Goal: Browse casually

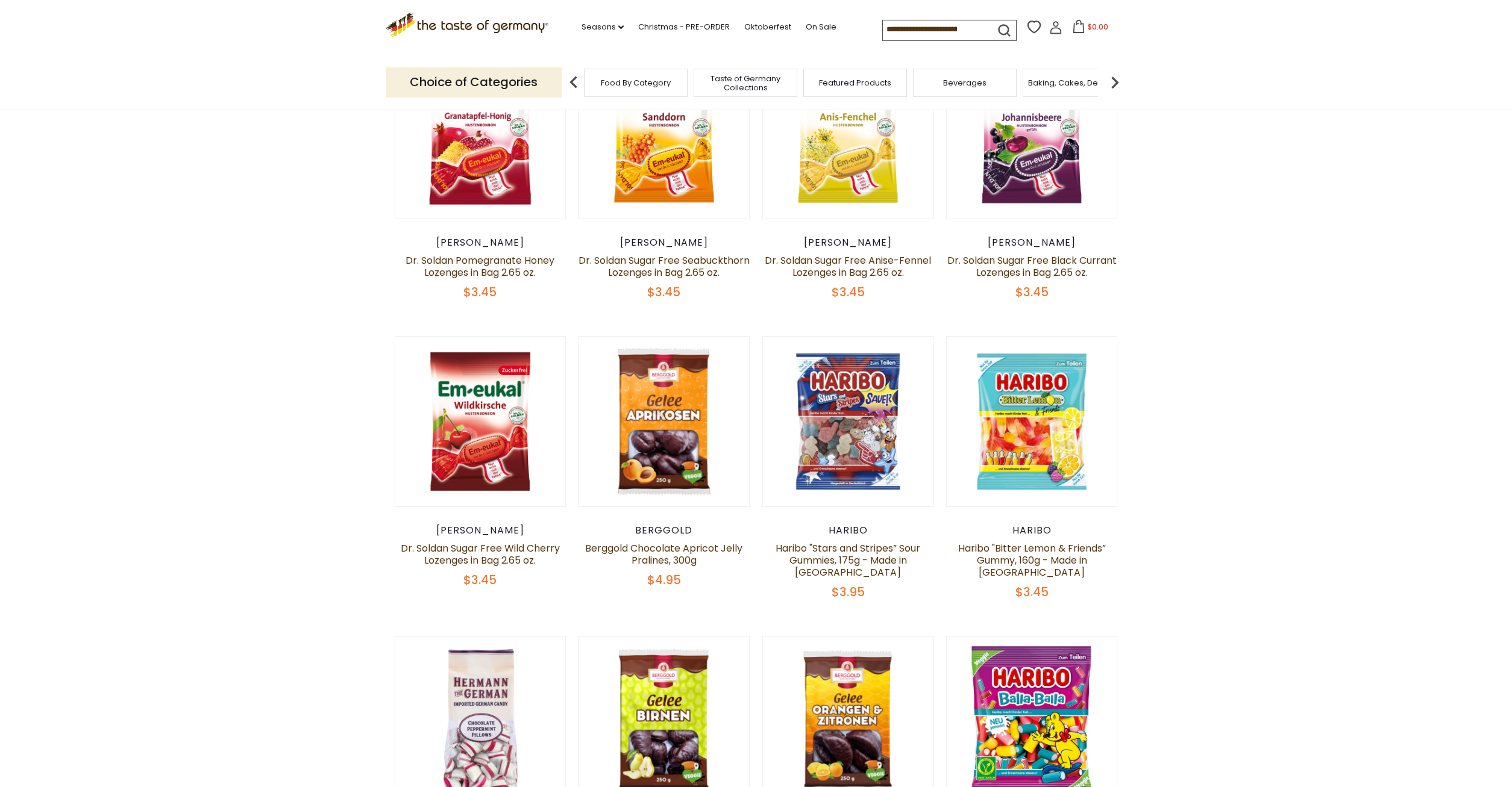
scroll to position [860, 0]
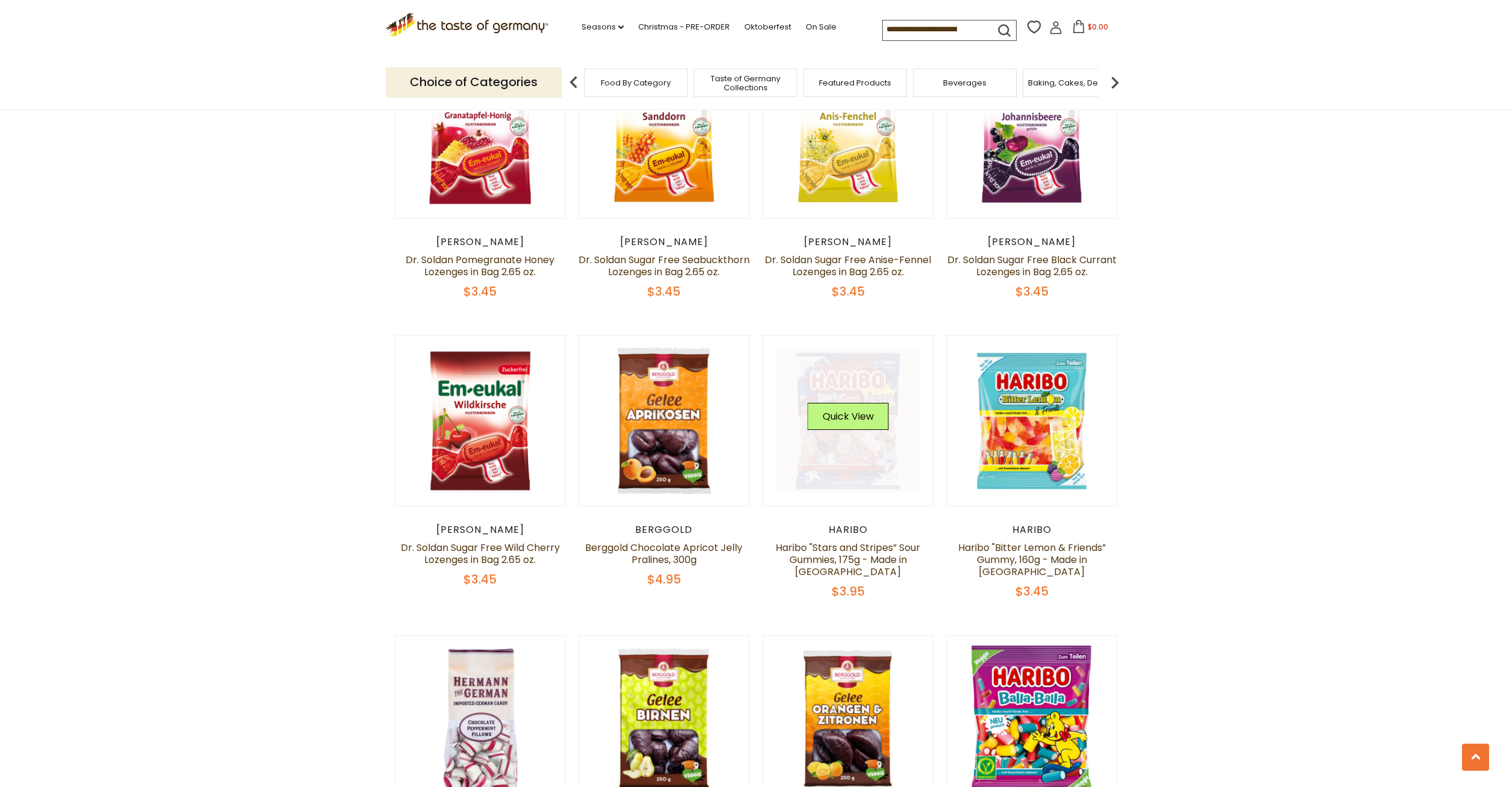
click at [862, 406] on link at bounding box center [848, 421] width 144 height 144
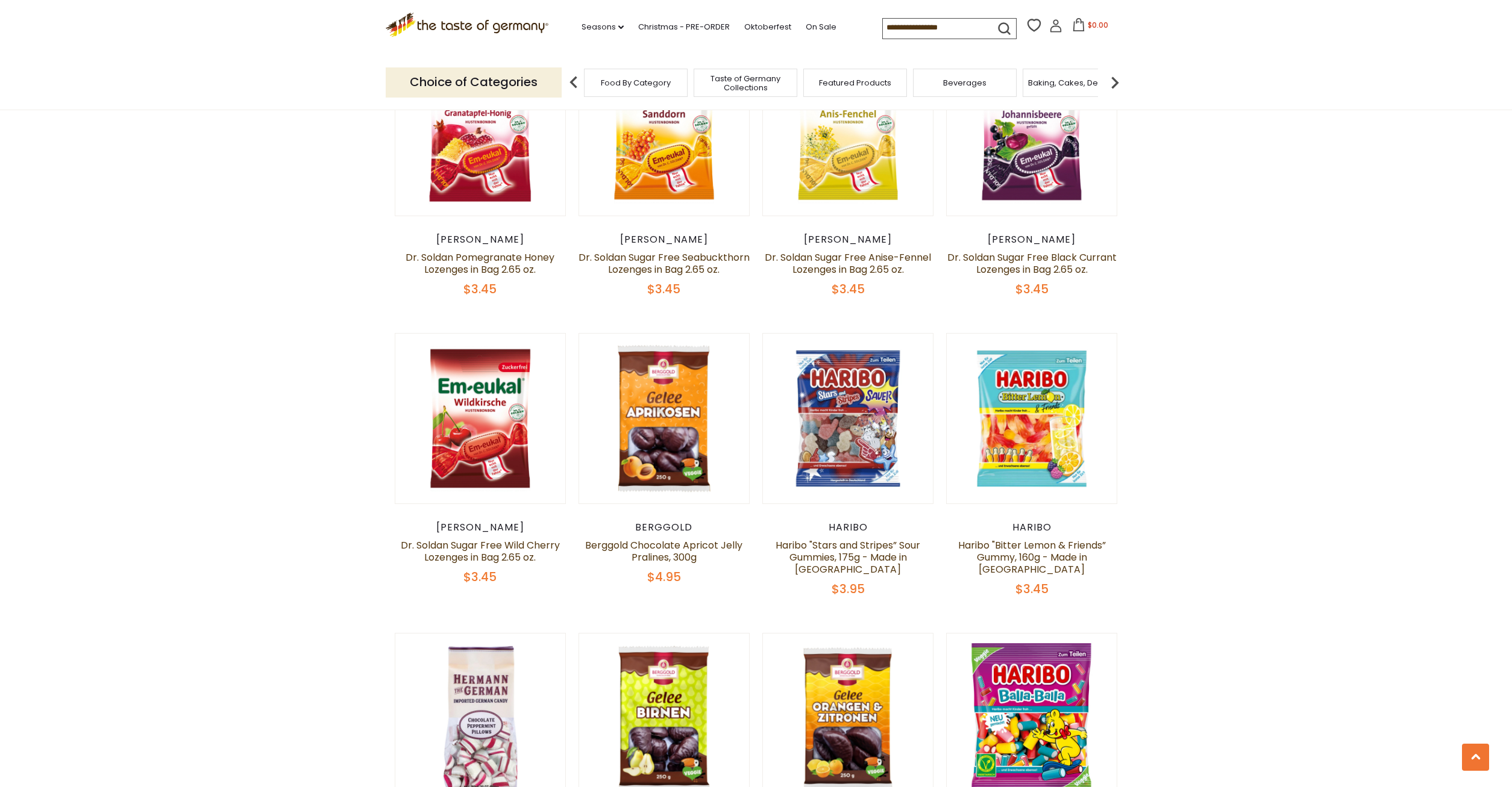
scroll to position [1106, 0]
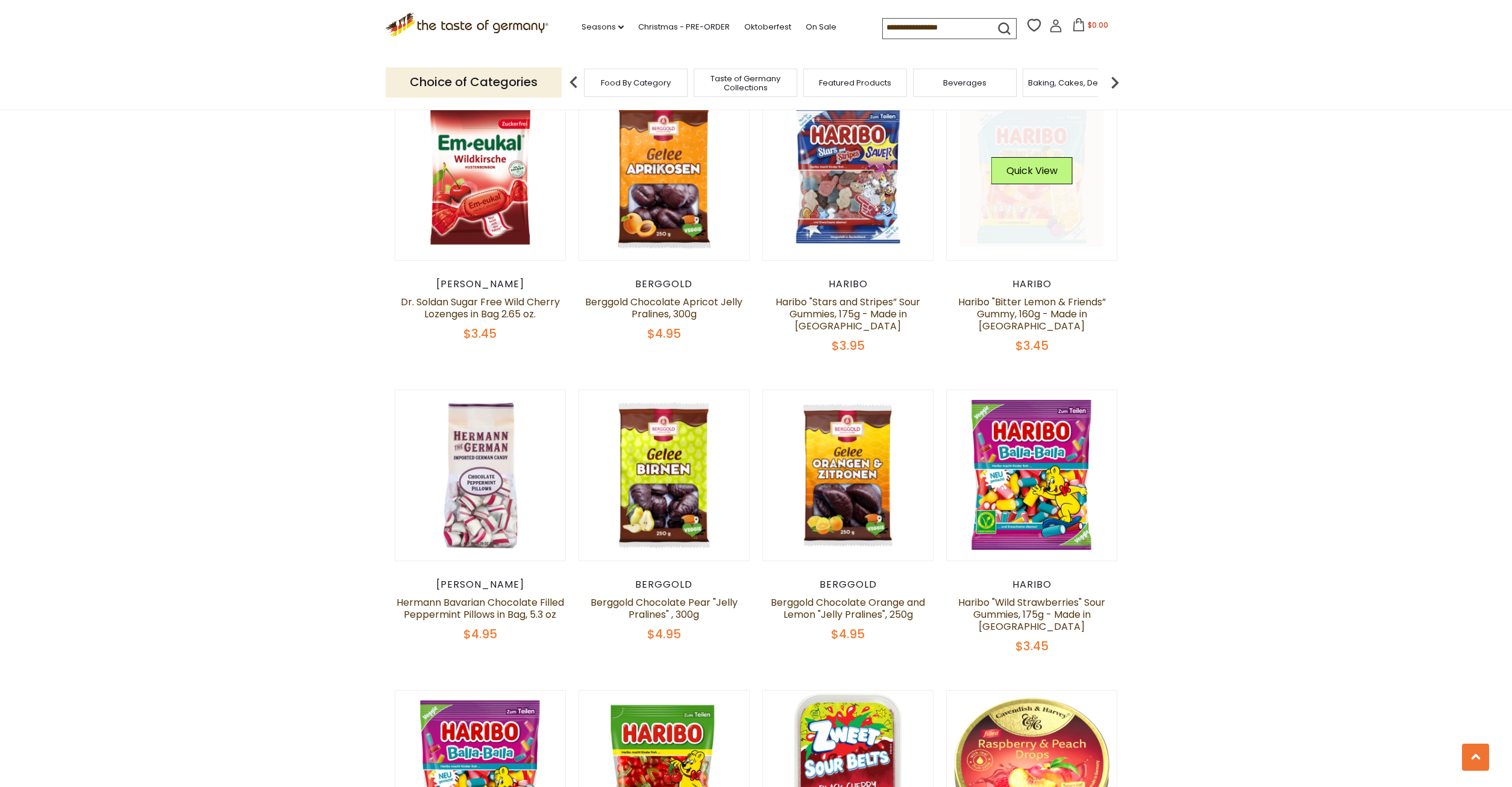
click at [1020, 184] on button "Quick View" at bounding box center [1031, 171] width 81 height 27
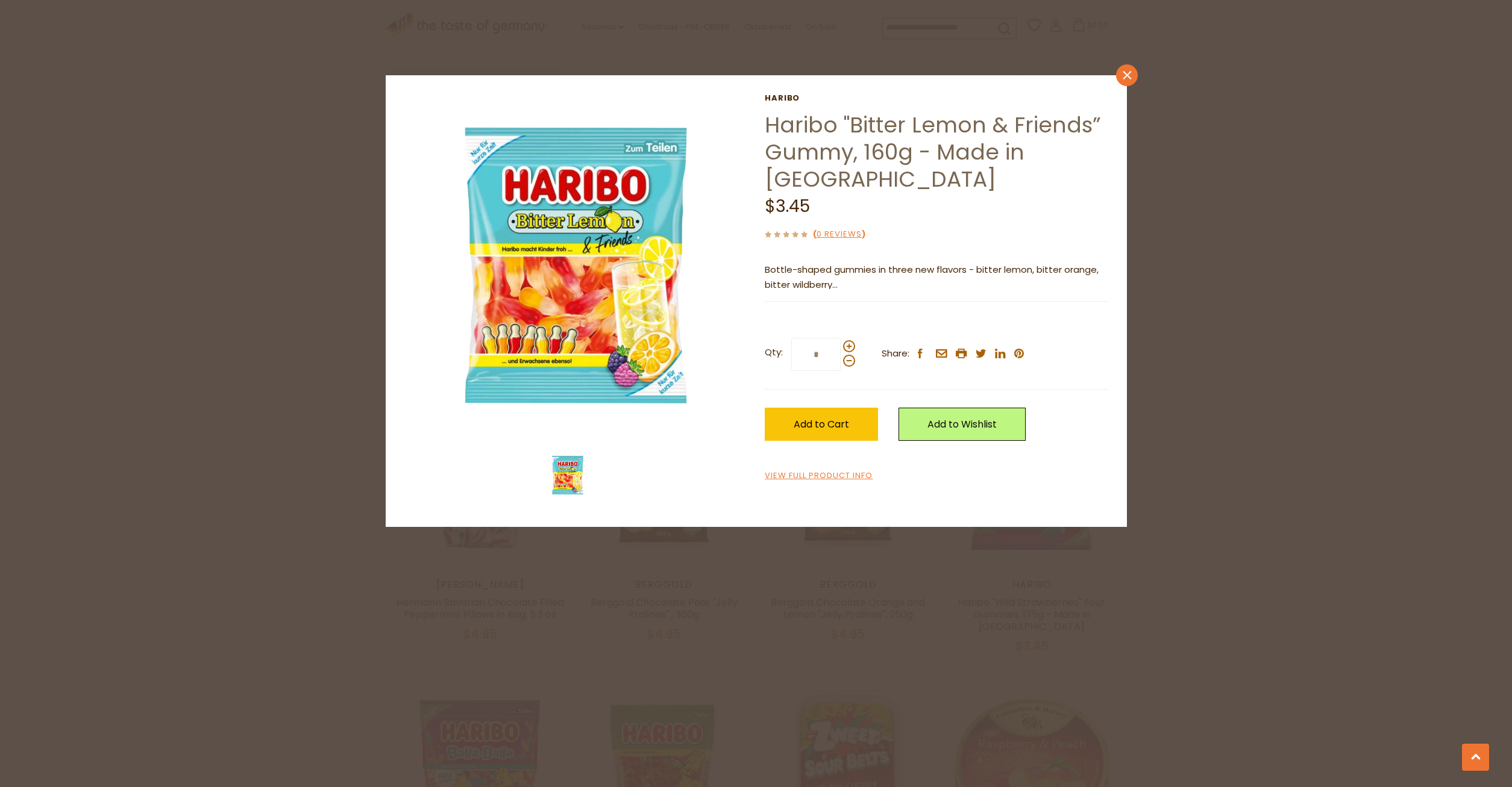
click at [1133, 74] on link "close" at bounding box center [1126, 75] width 22 height 21
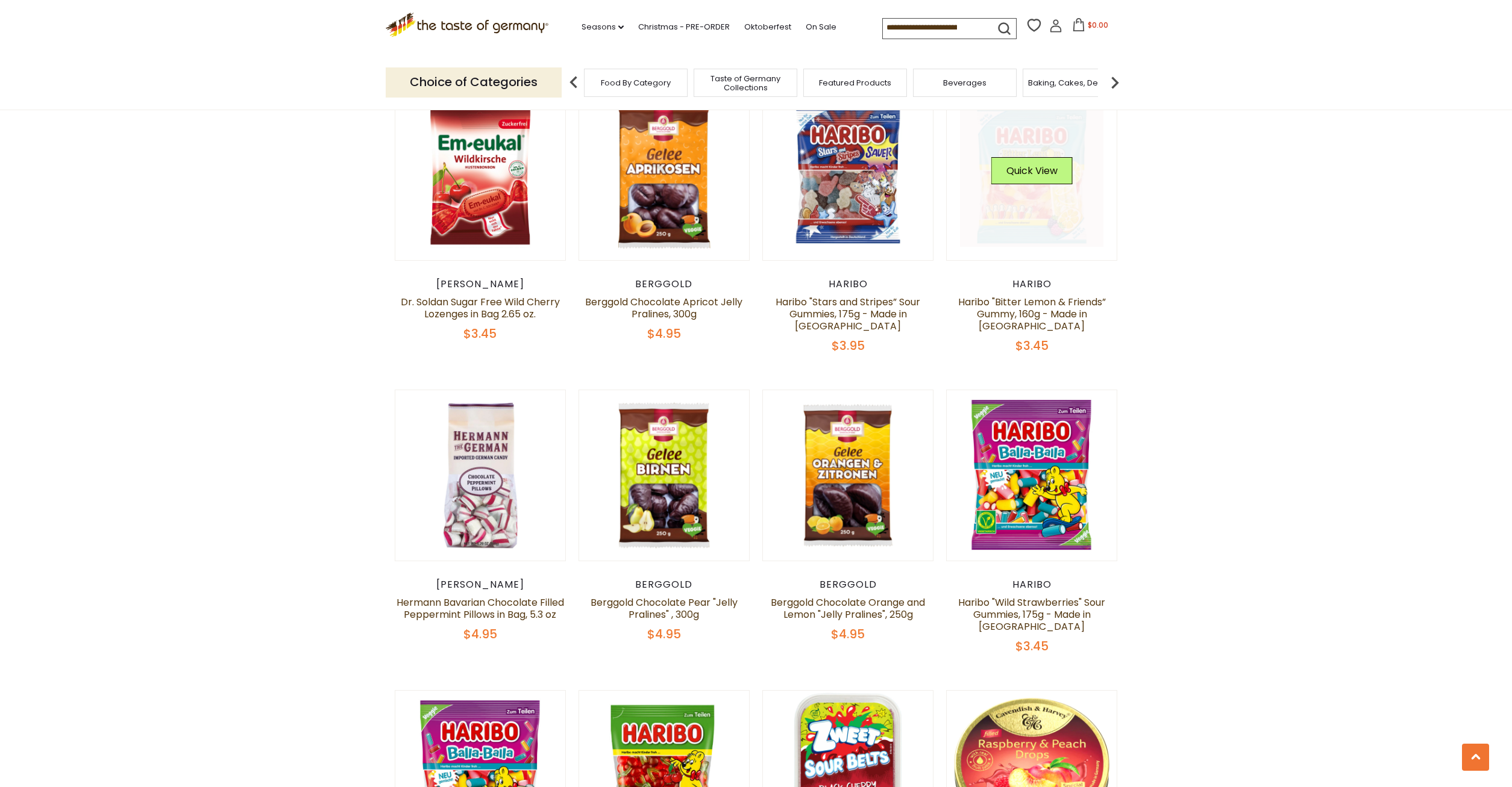
click at [1055, 184] on button "Quick View" at bounding box center [1031, 171] width 81 height 27
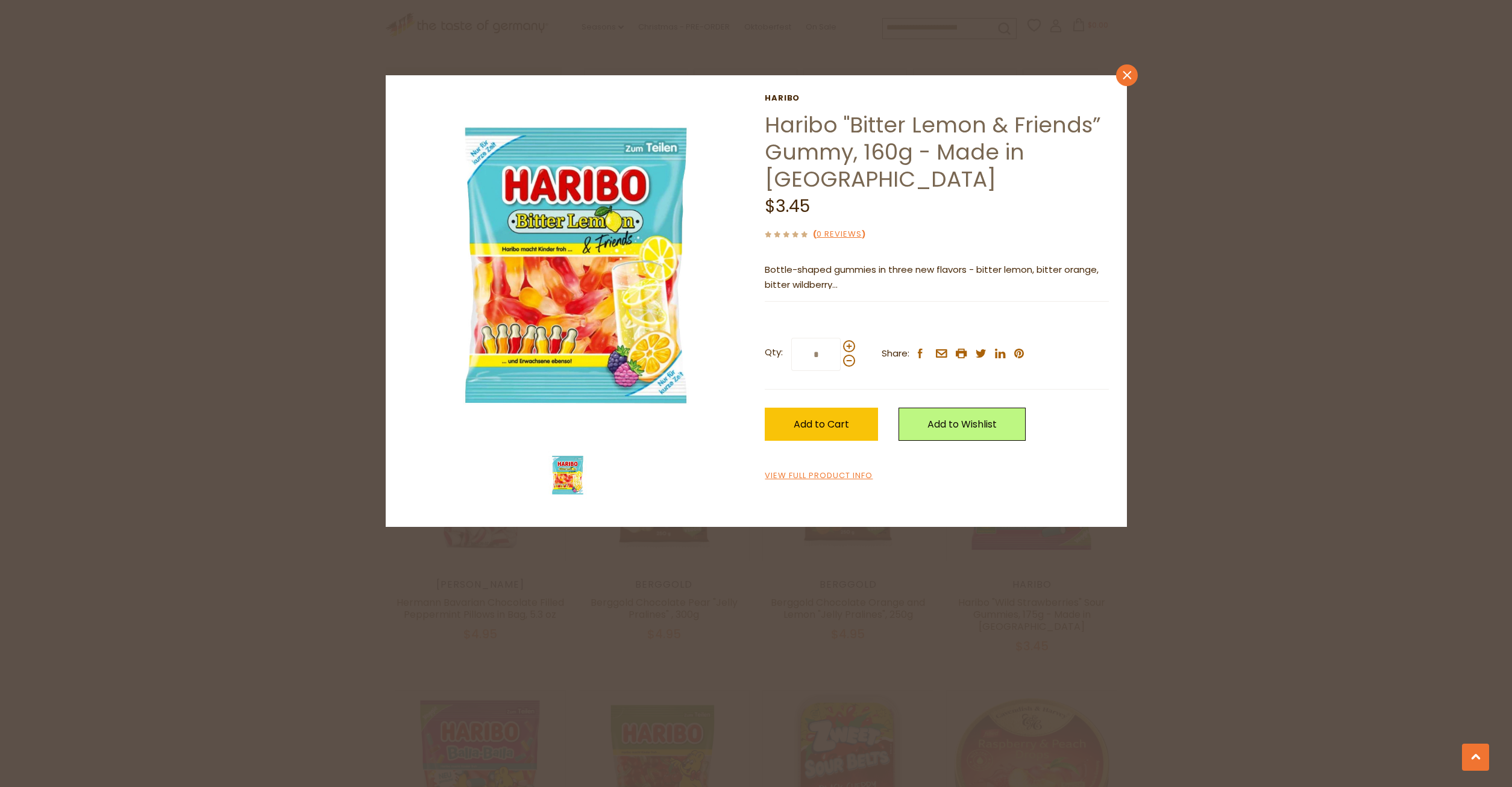
click at [1133, 70] on link "close" at bounding box center [1126, 75] width 22 height 21
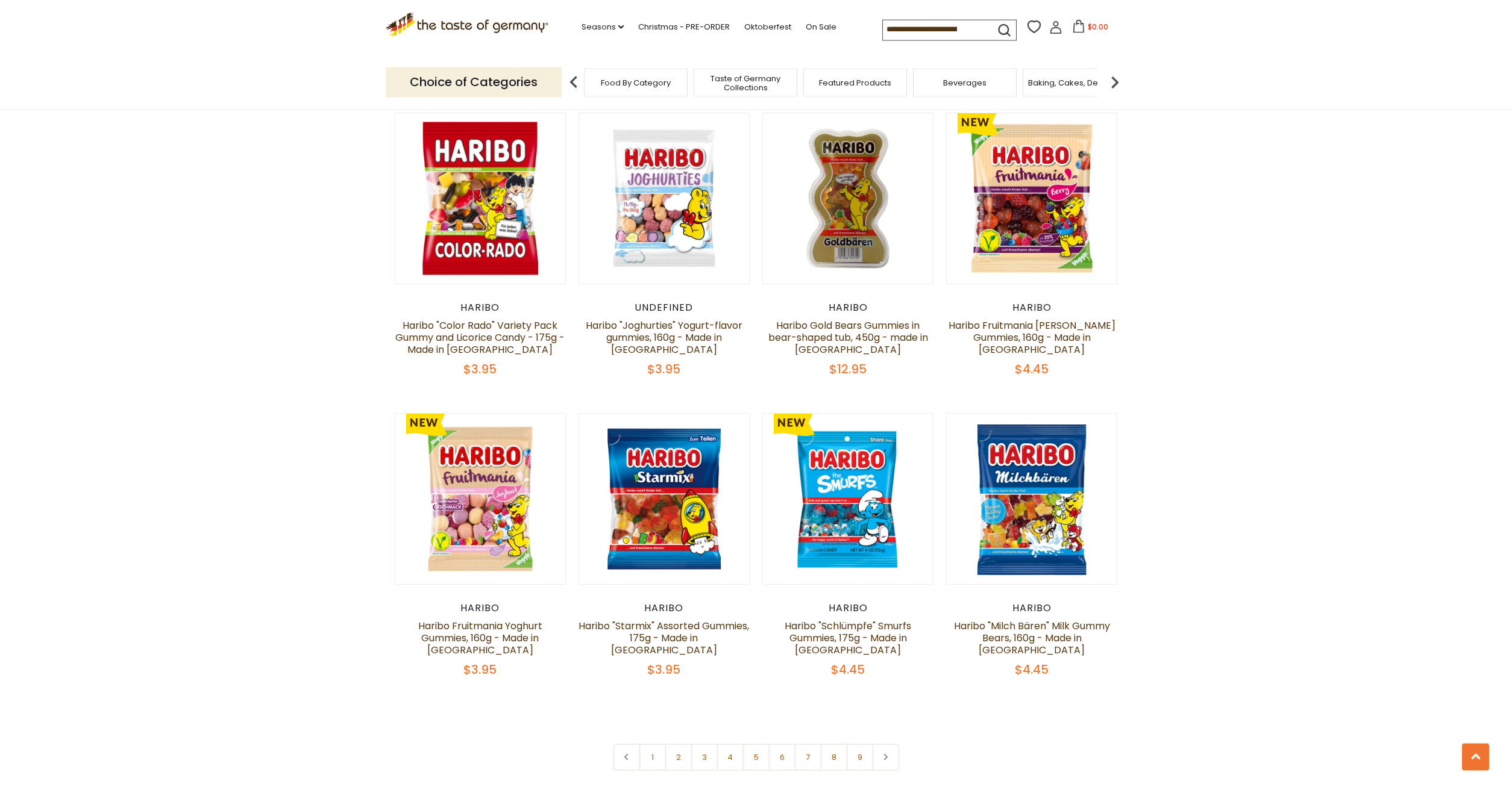
scroll to position [2642, 0]
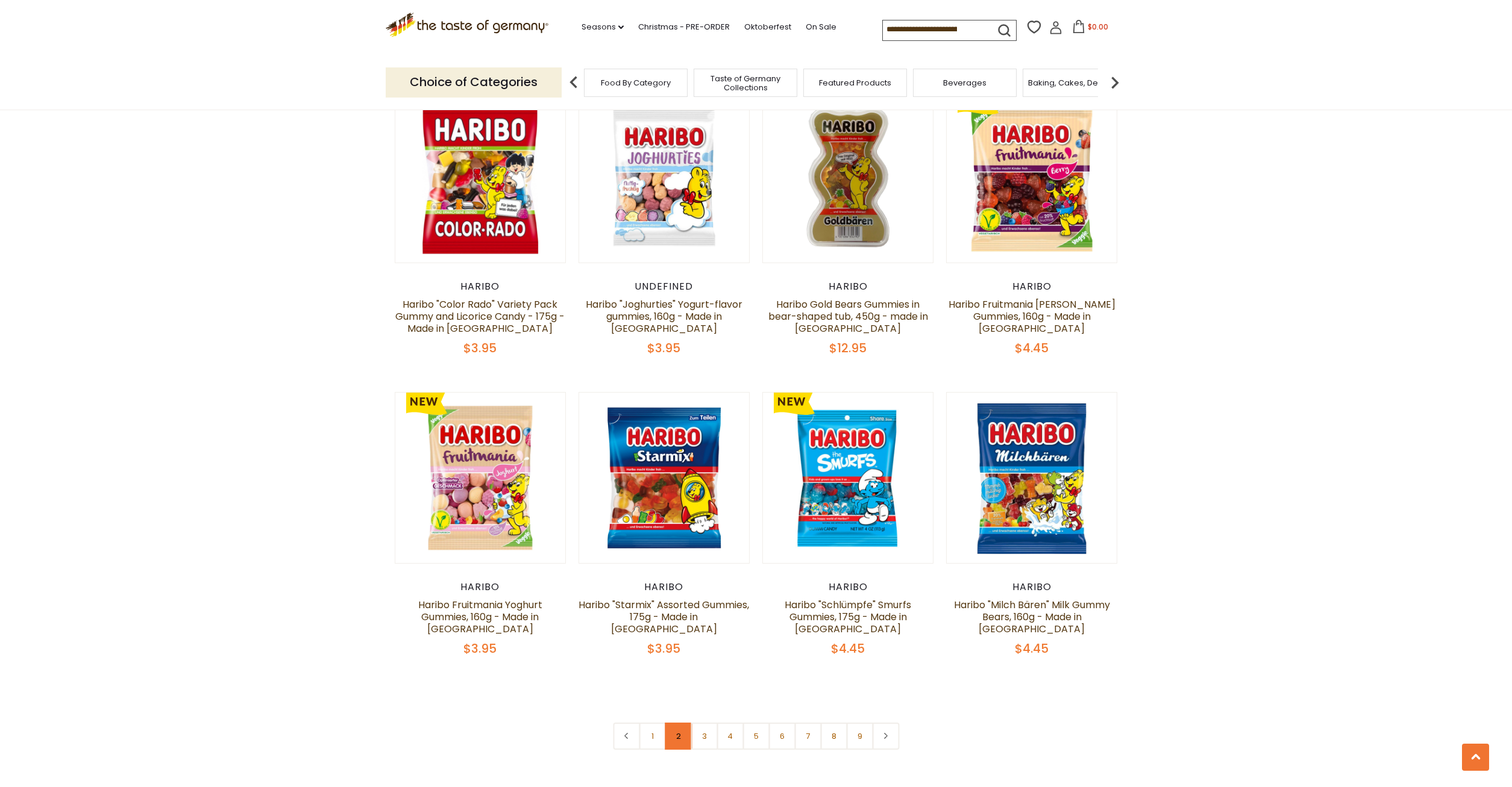
click at [680, 723] on link "2" at bounding box center [678, 736] width 27 height 27
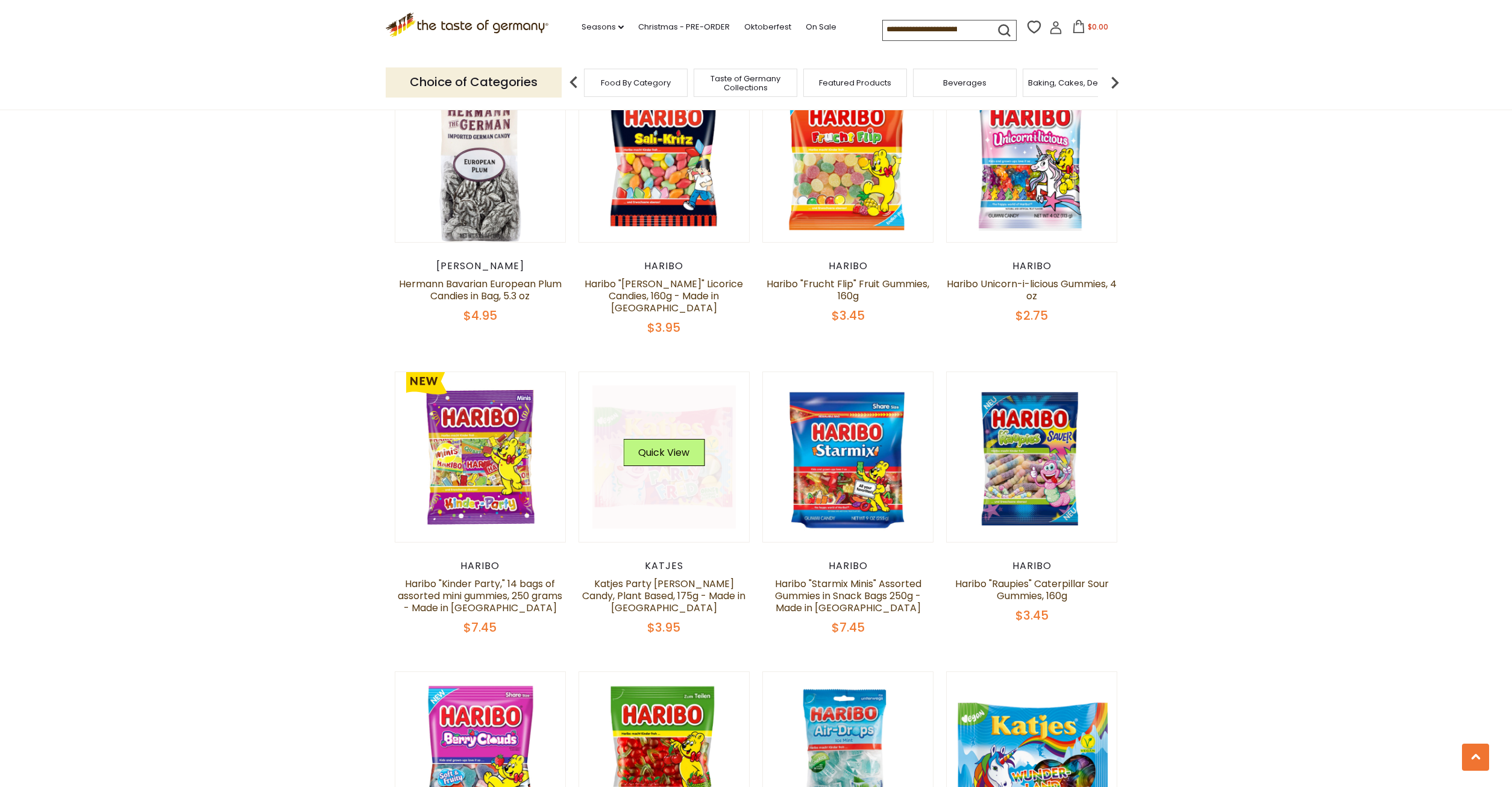
scroll to position [1853, 0]
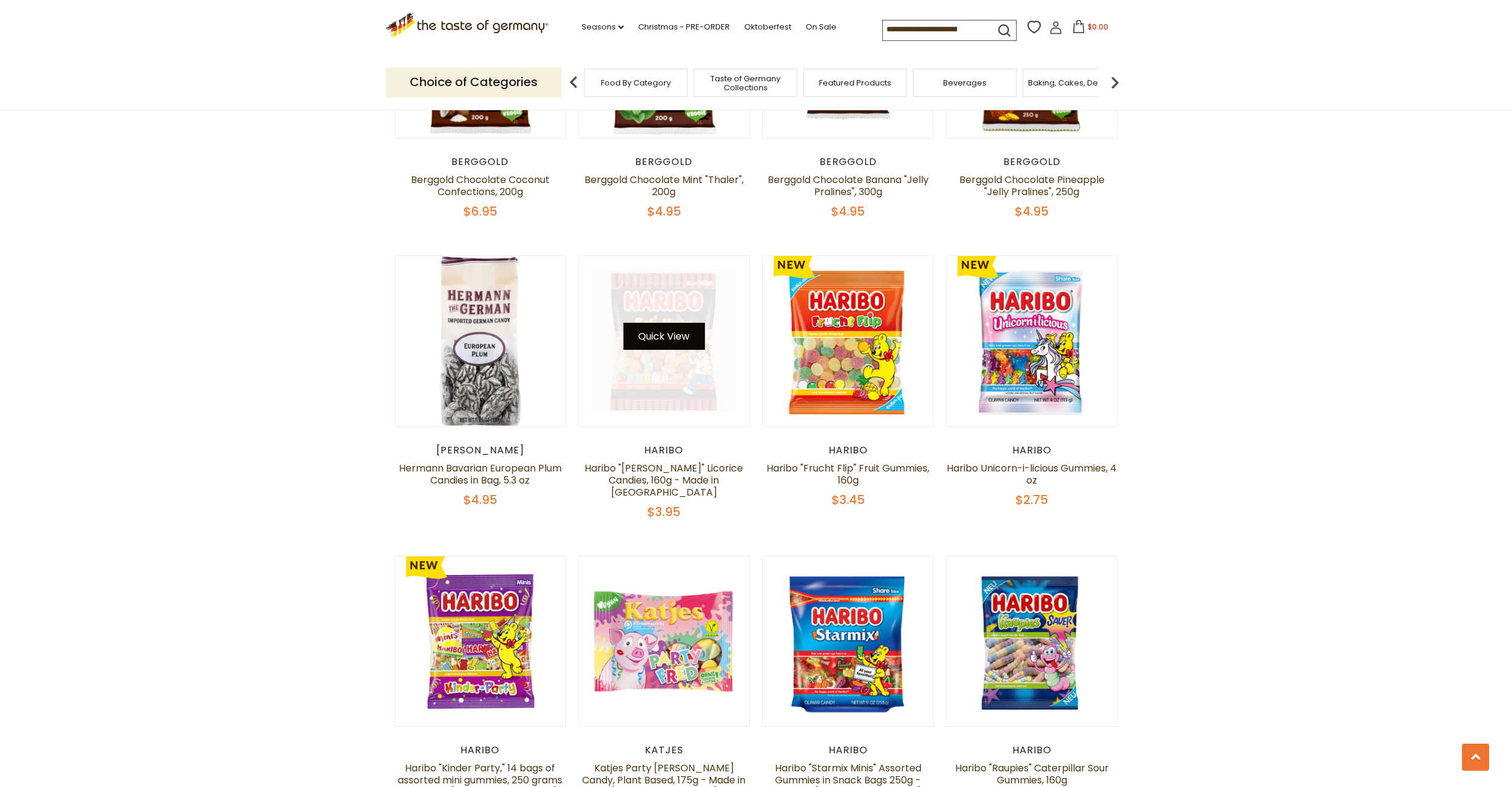
click at [660, 323] on button "Quick View" at bounding box center [663, 336] width 81 height 27
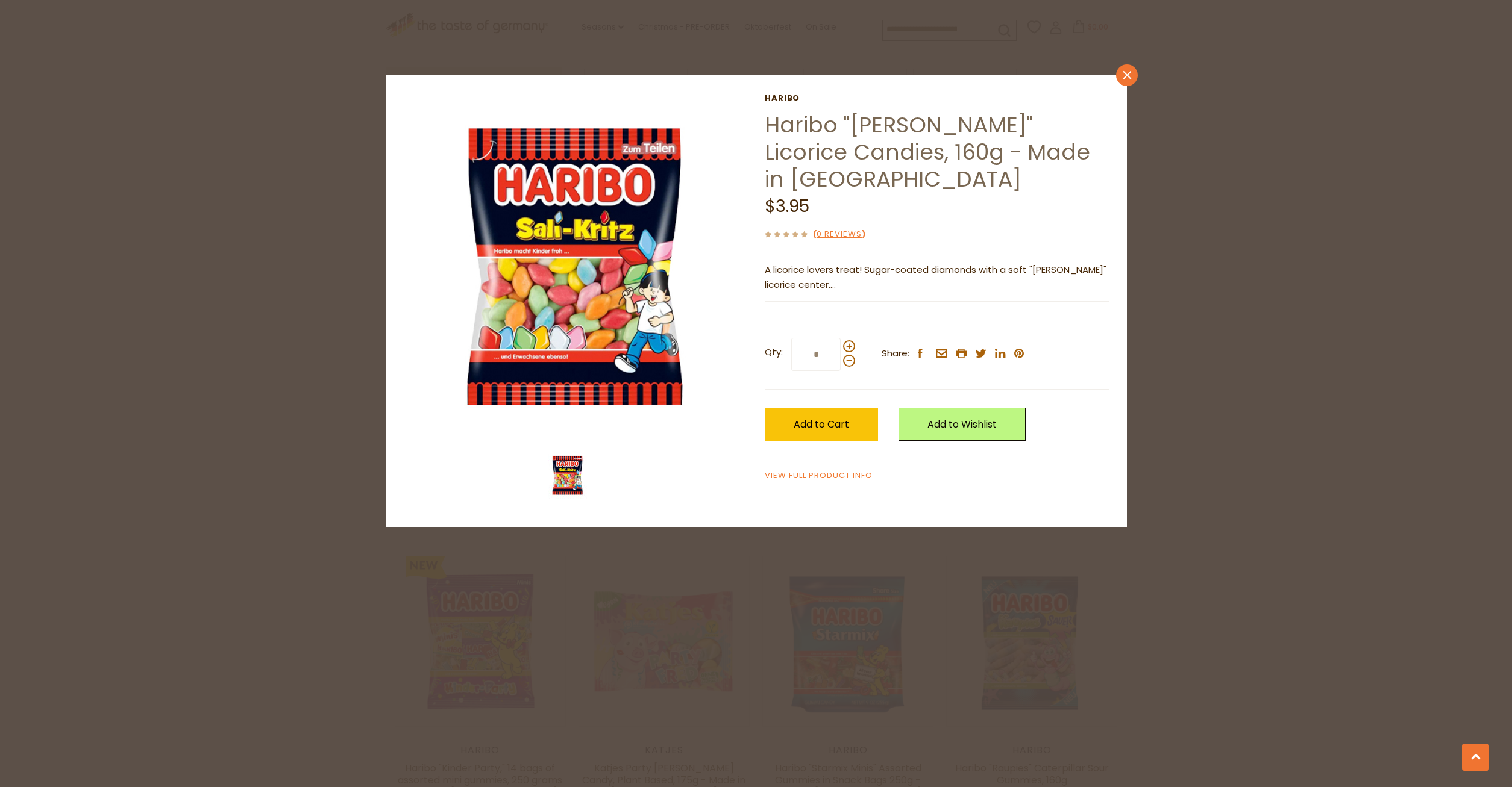
click at [1129, 67] on link "close" at bounding box center [1126, 75] width 22 height 21
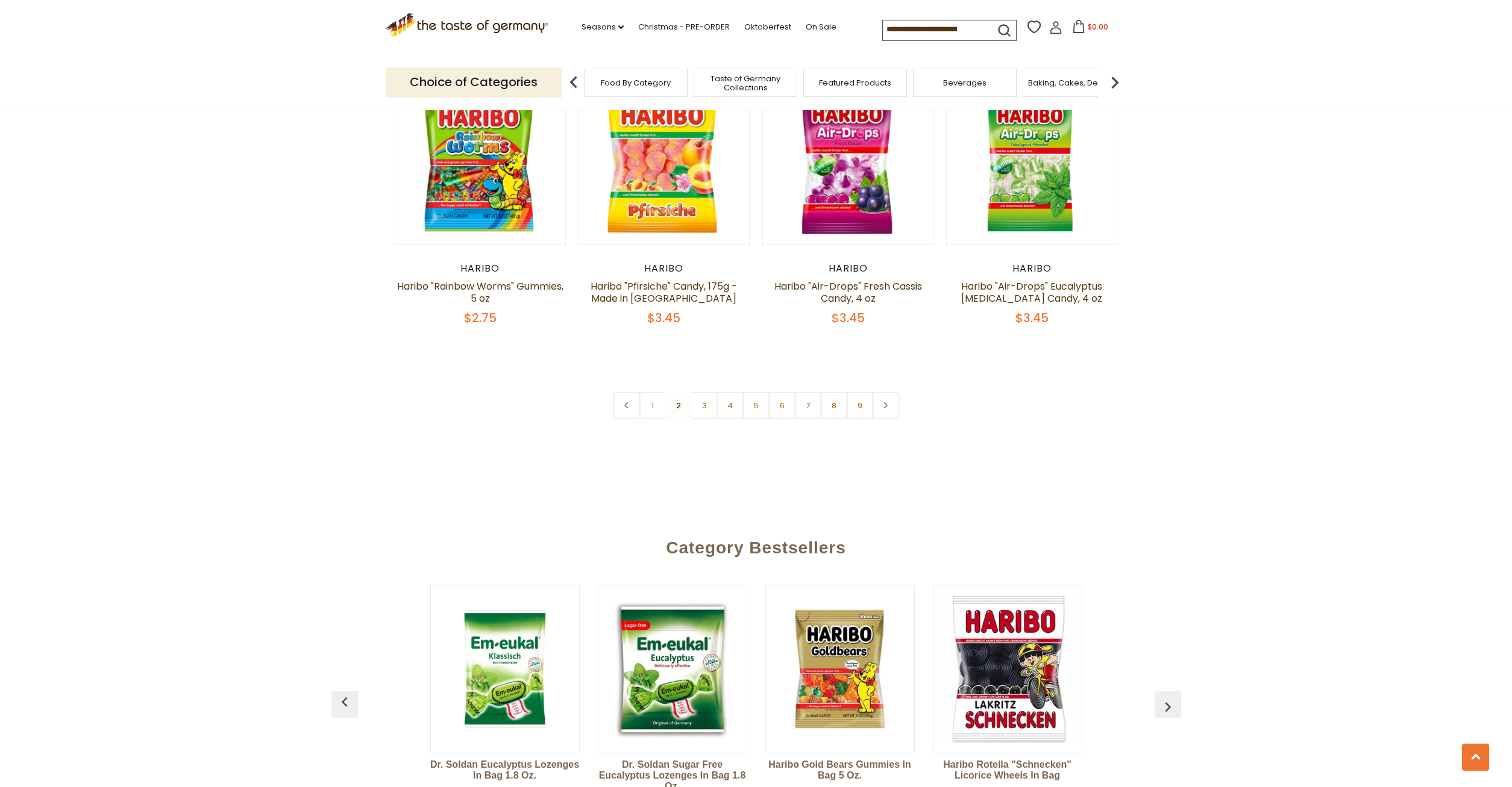
scroll to position [2959, 0]
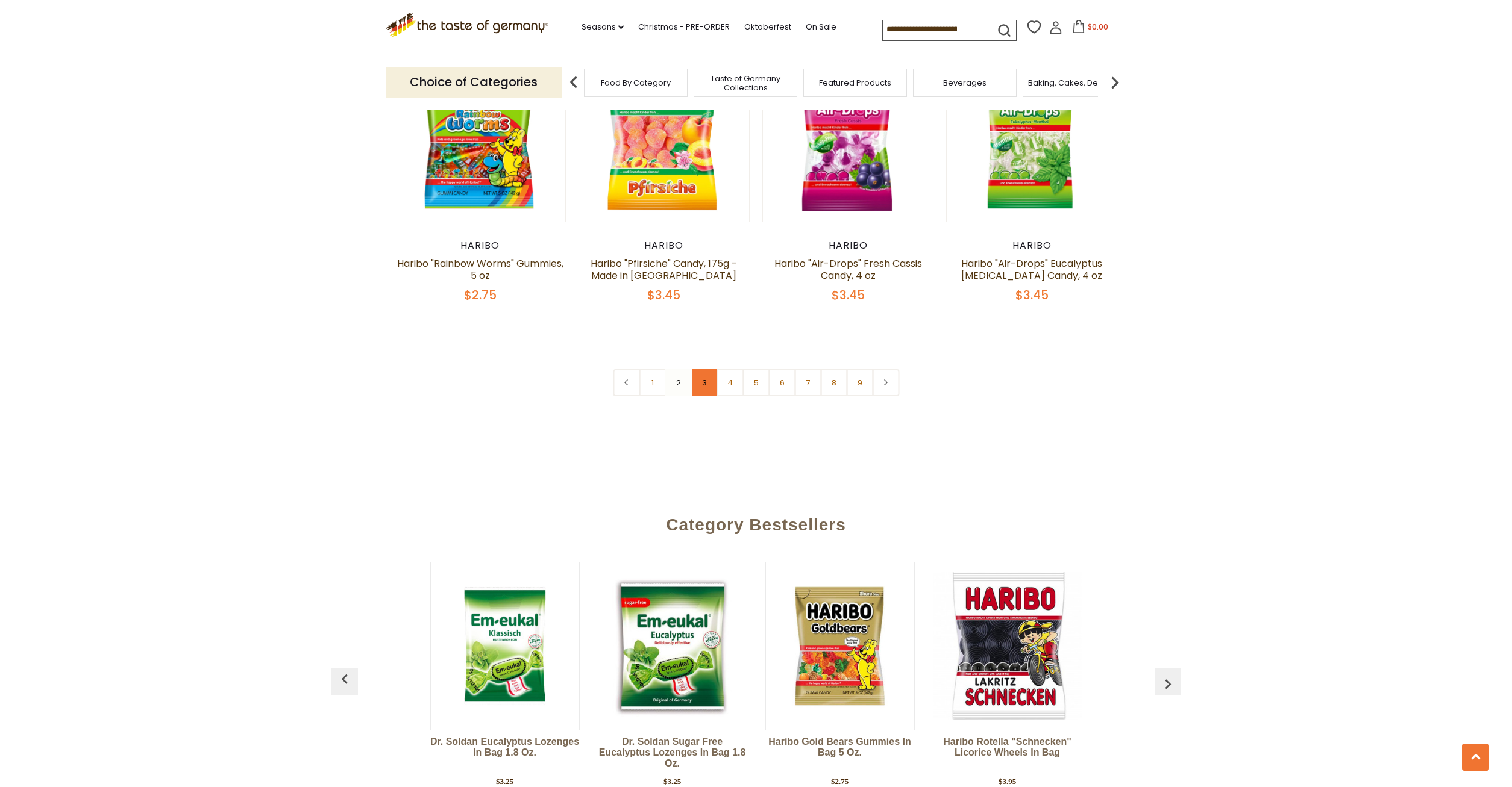
click at [707, 370] on link "3" at bounding box center [704, 383] width 27 height 27
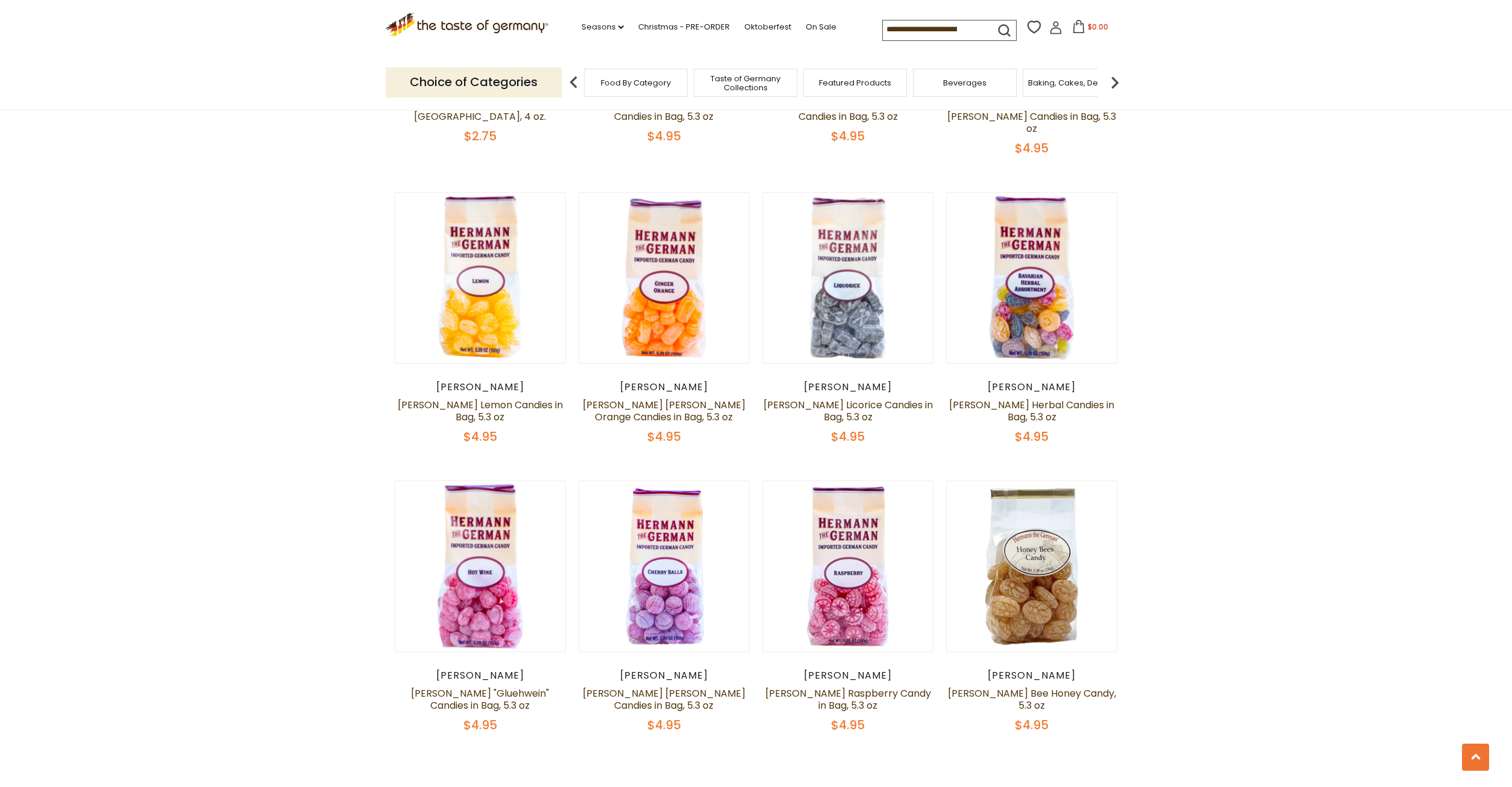
scroll to position [2775, 0]
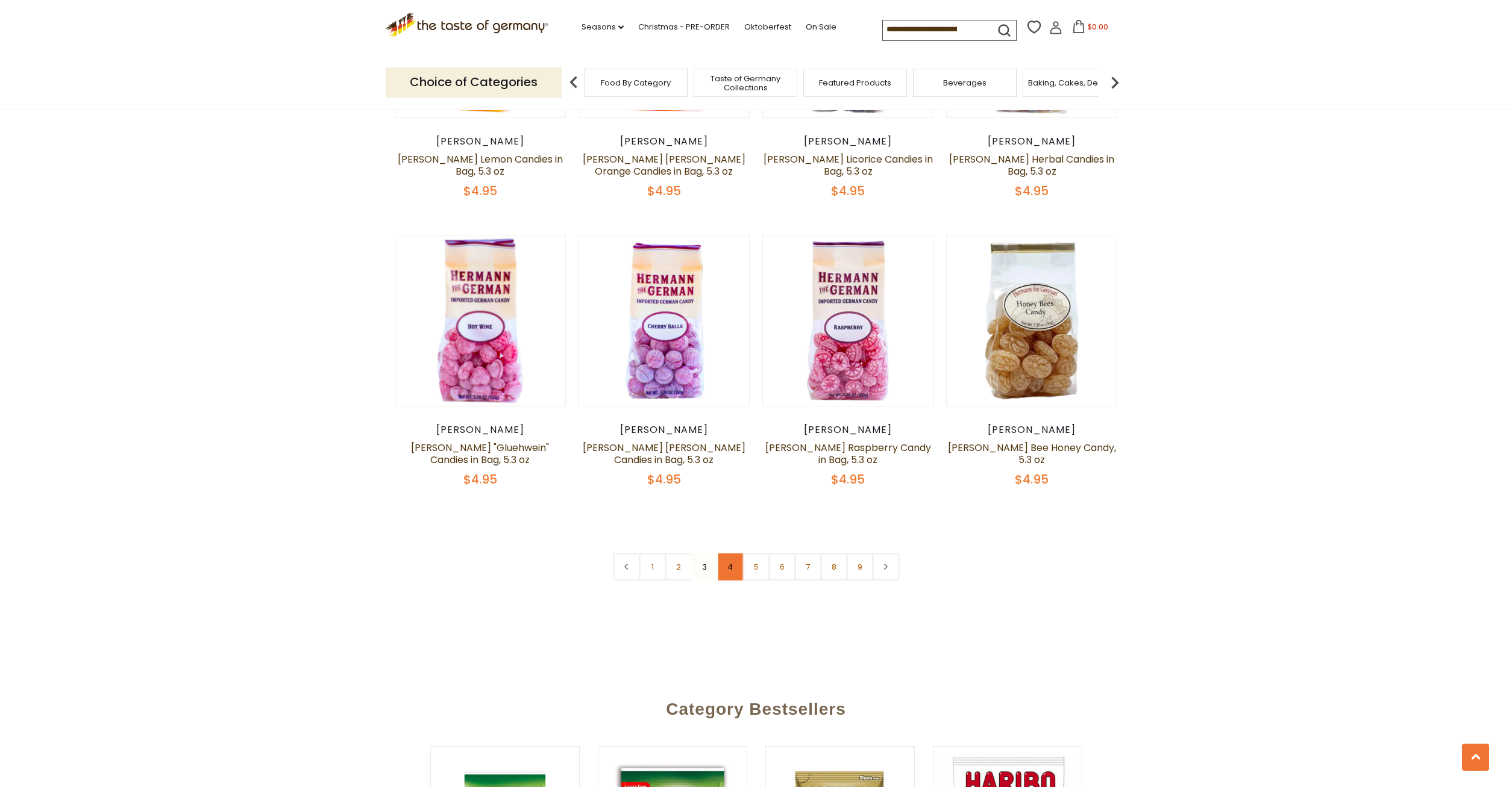
click at [719, 553] on link "4" at bounding box center [730, 567] width 27 height 27
